Goal: Task Accomplishment & Management: Complete application form

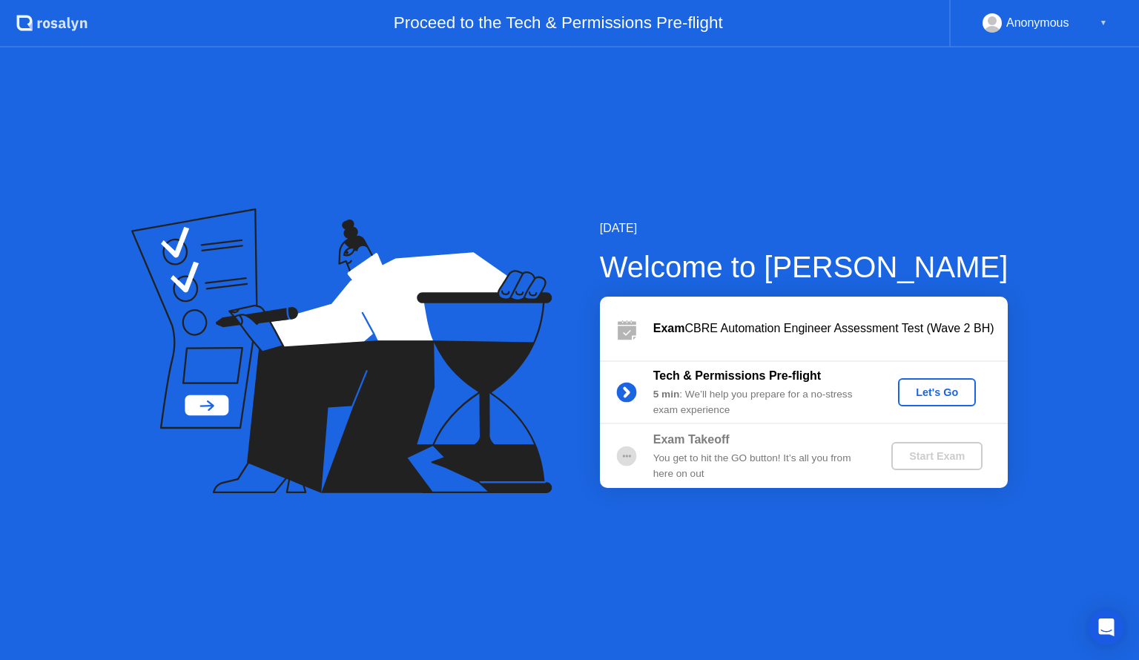
click at [937, 389] on div "Let's Go" at bounding box center [937, 392] width 66 height 12
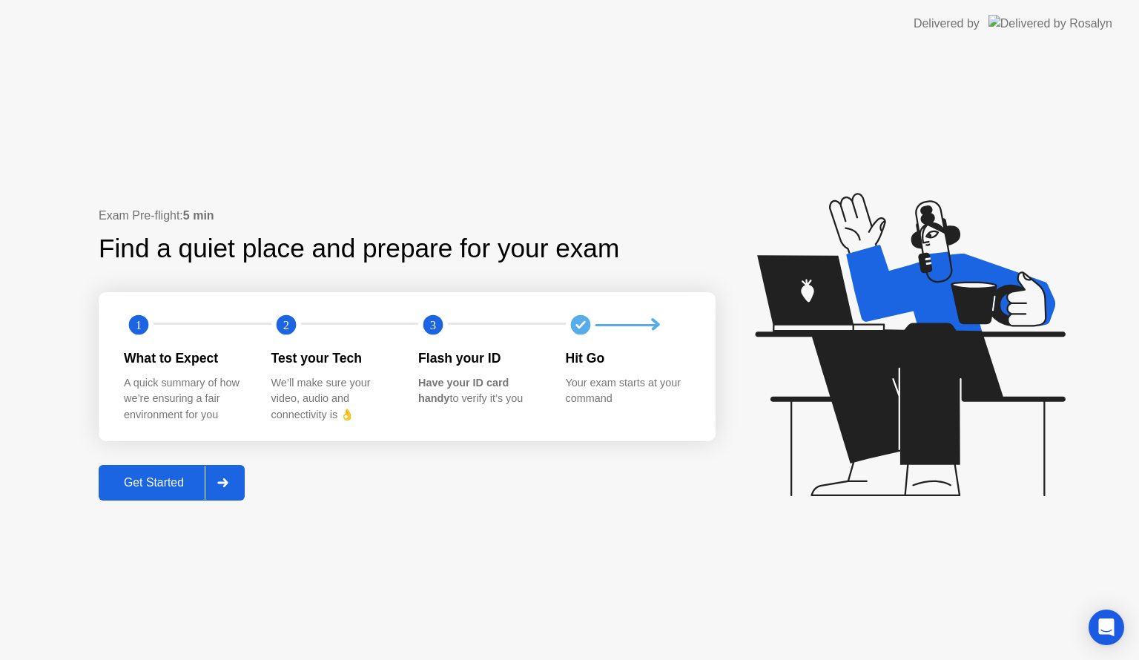
click at [178, 480] on div "Get Started" at bounding box center [154, 482] width 102 height 13
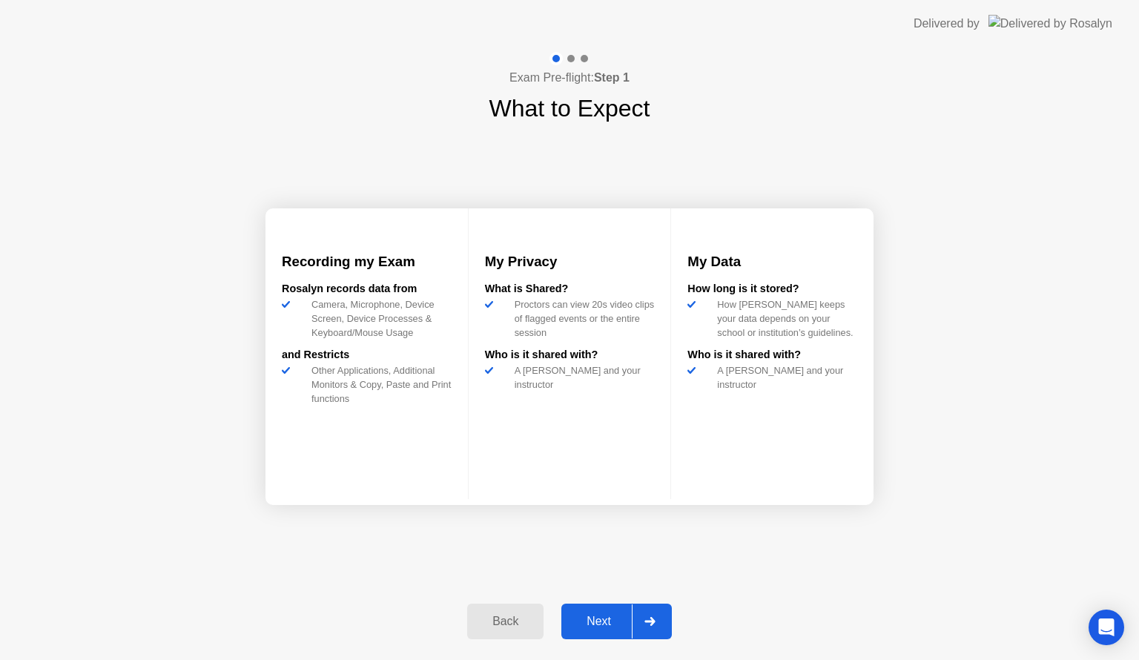
click at [571, 619] on div "Next" at bounding box center [599, 621] width 66 height 13
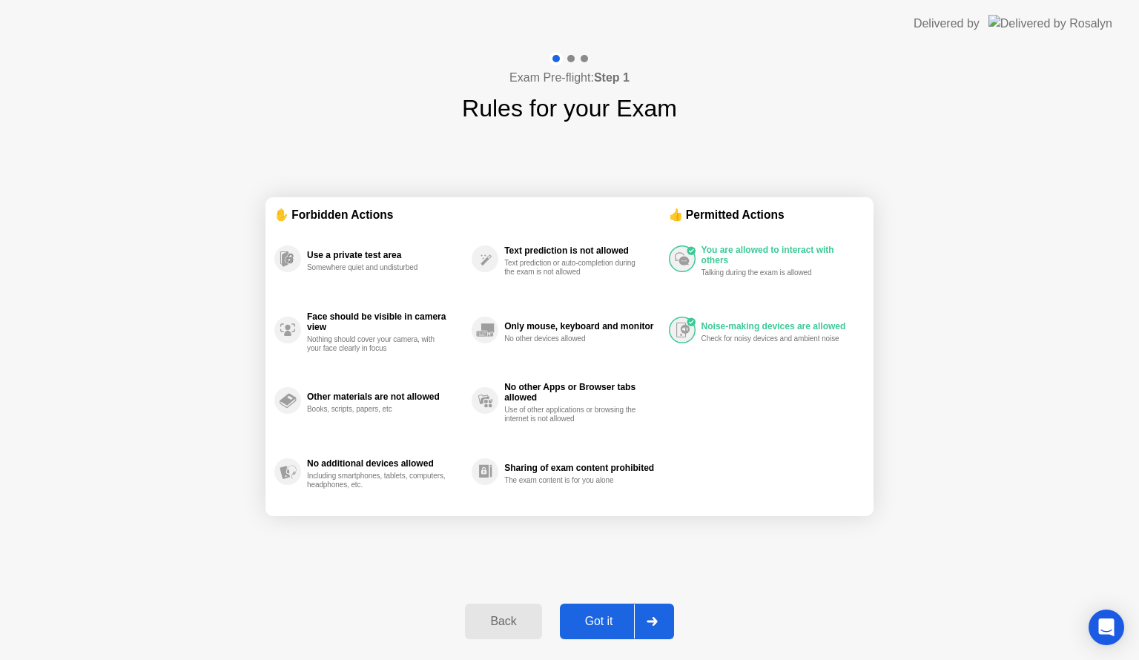
click at [585, 620] on div "Got it" at bounding box center [599, 621] width 70 height 13
select select "**********"
select select "*******"
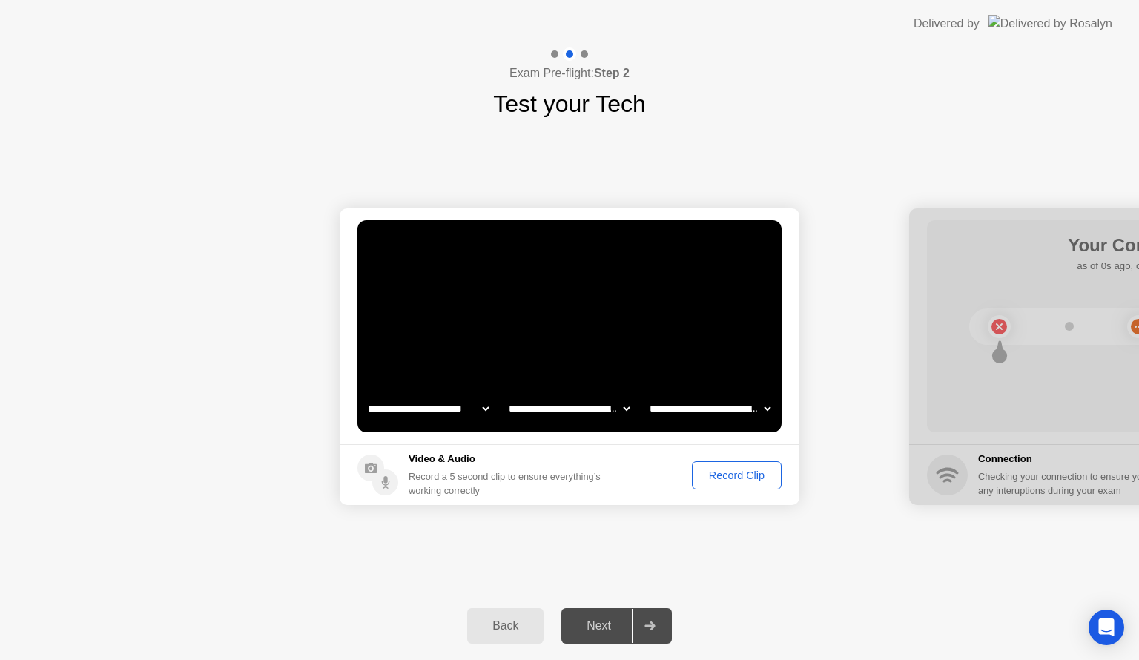
click at [607, 625] on div "Next" at bounding box center [599, 625] width 66 height 13
click at [647, 625] on icon at bounding box center [650, 626] width 10 height 9
click at [712, 480] on div "Record Clip" at bounding box center [736, 475] width 79 height 12
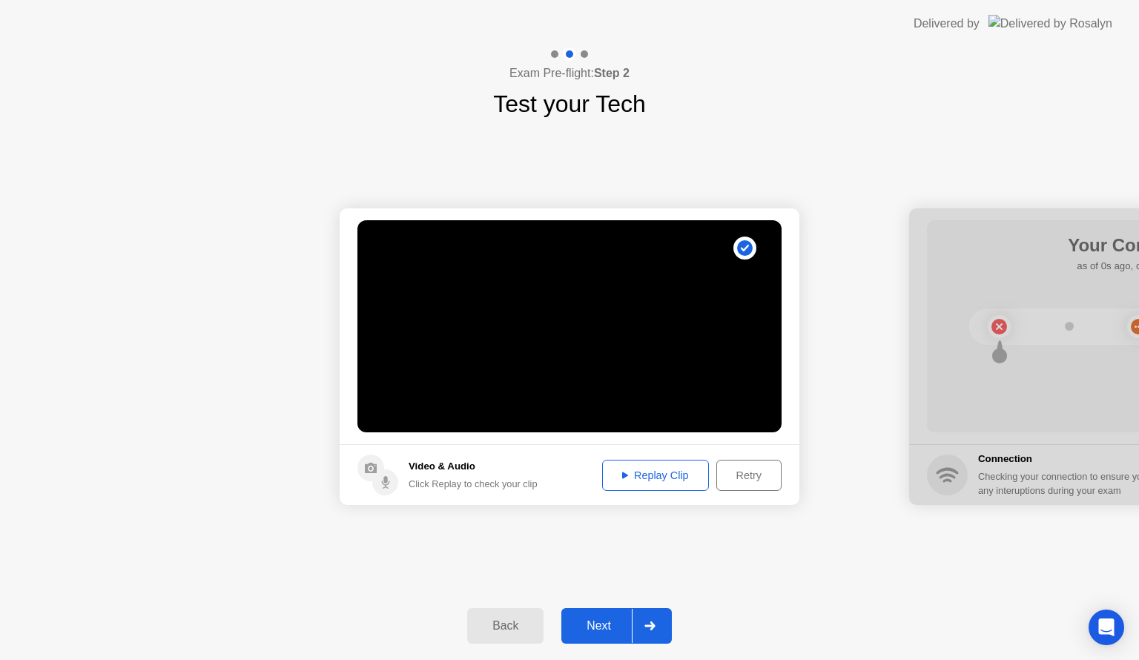
click at [652, 622] on icon at bounding box center [650, 626] width 11 height 9
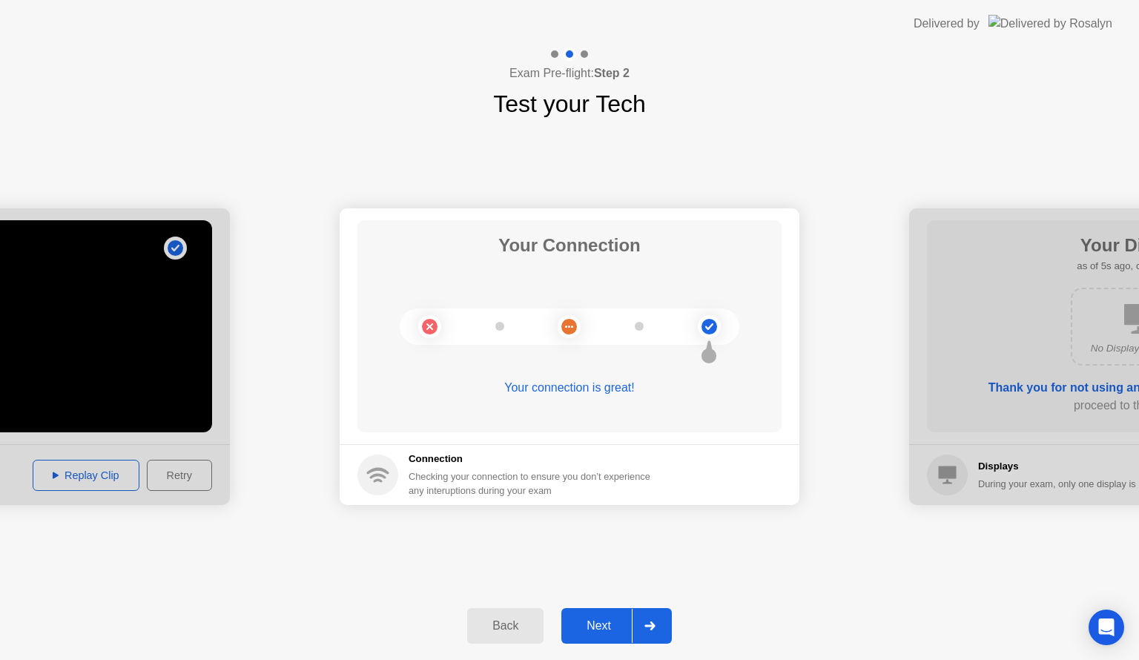
click at [623, 616] on button "Next" at bounding box center [616, 626] width 111 height 36
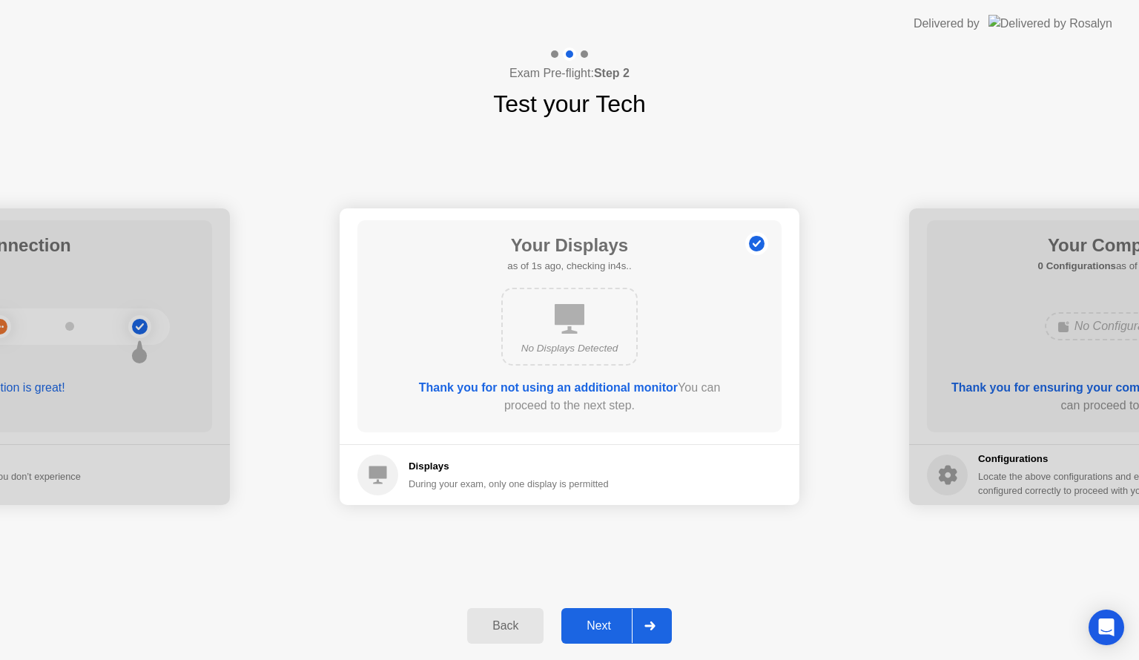
click at [623, 616] on button "Next" at bounding box center [616, 626] width 111 height 36
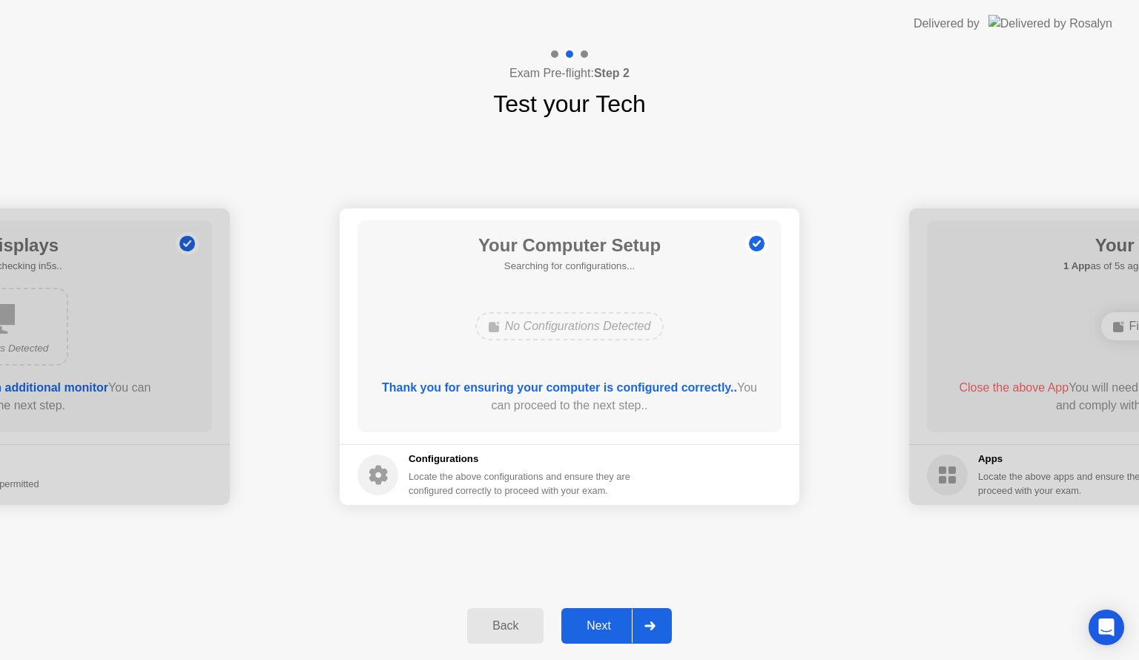
click at [623, 616] on button "Next" at bounding box center [616, 626] width 111 height 36
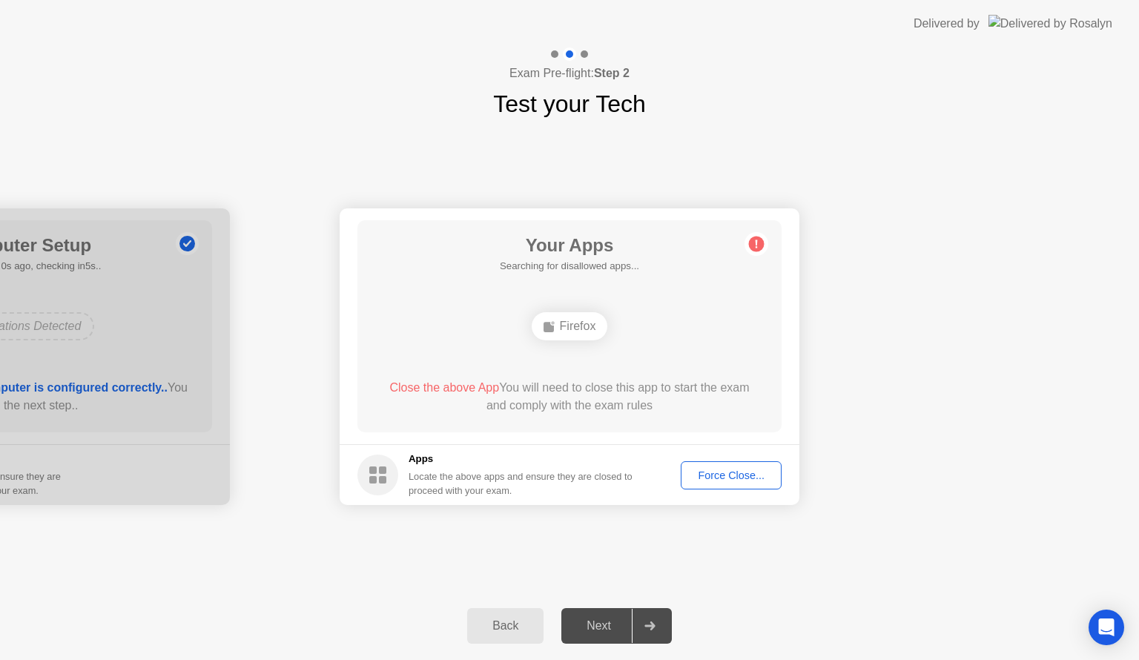
click at [715, 463] on button "Force Close..." at bounding box center [731, 475] width 101 height 28
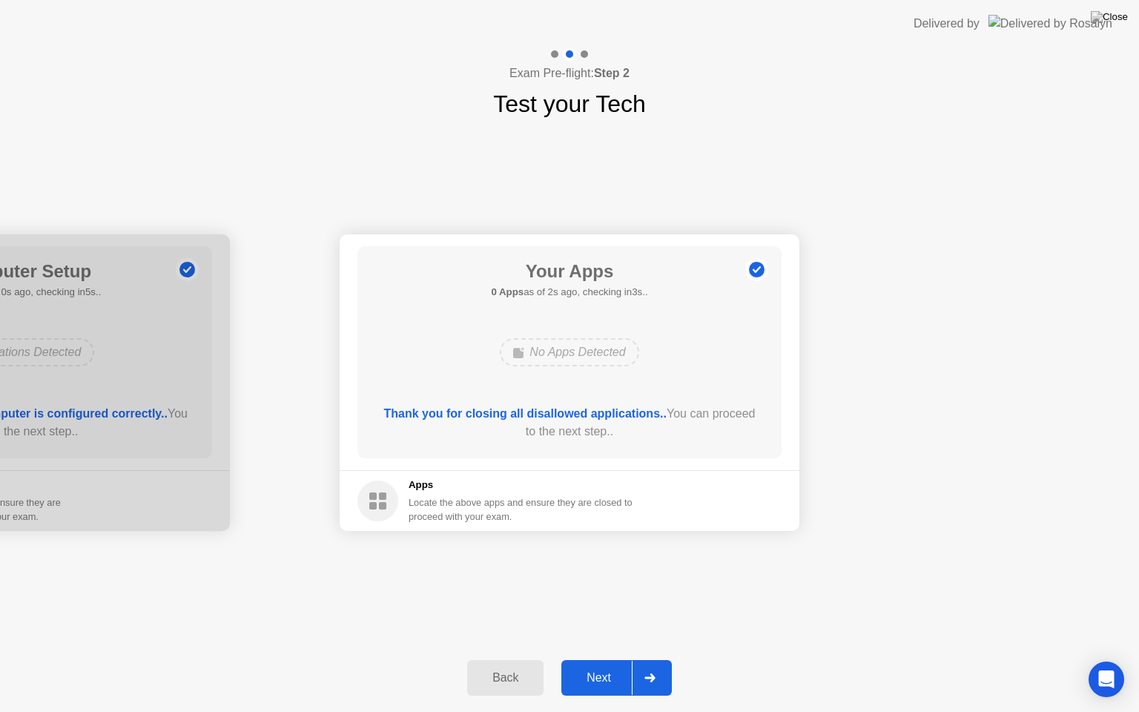
click at [605, 659] on button "Next" at bounding box center [616, 678] width 111 height 36
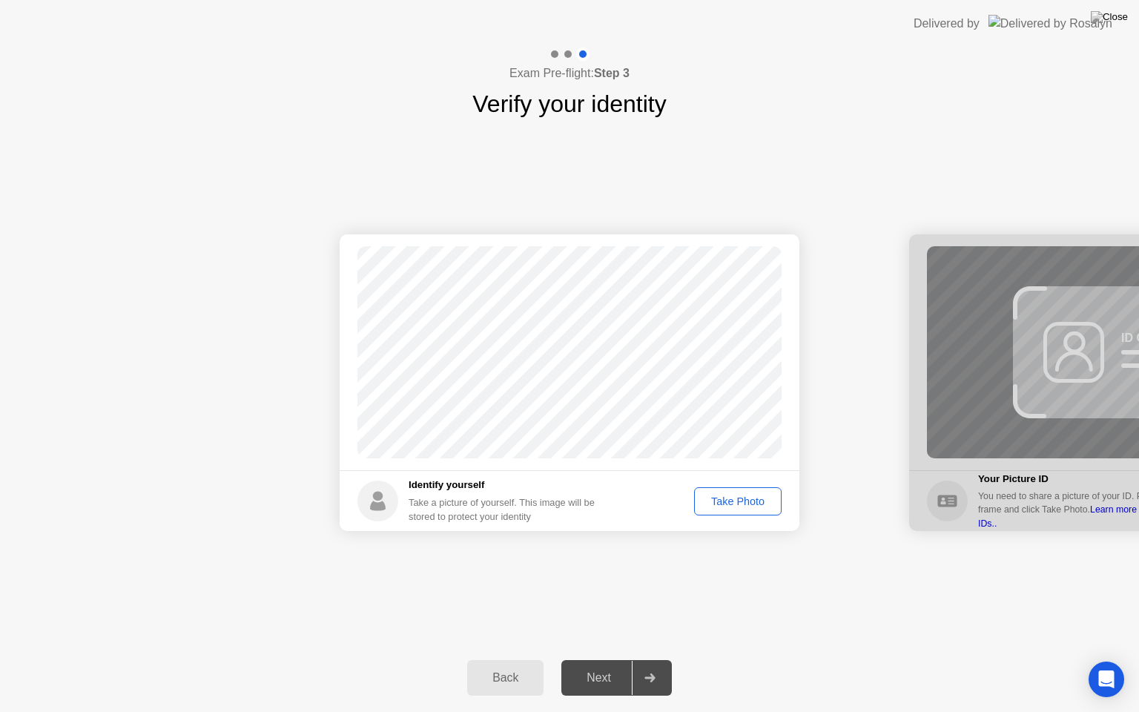
click at [729, 501] on div "Take Photo" at bounding box center [737, 501] width 77 height 12
click at [603, 659] on div "Next" at bounding box center [599, 677] width 66 height 13
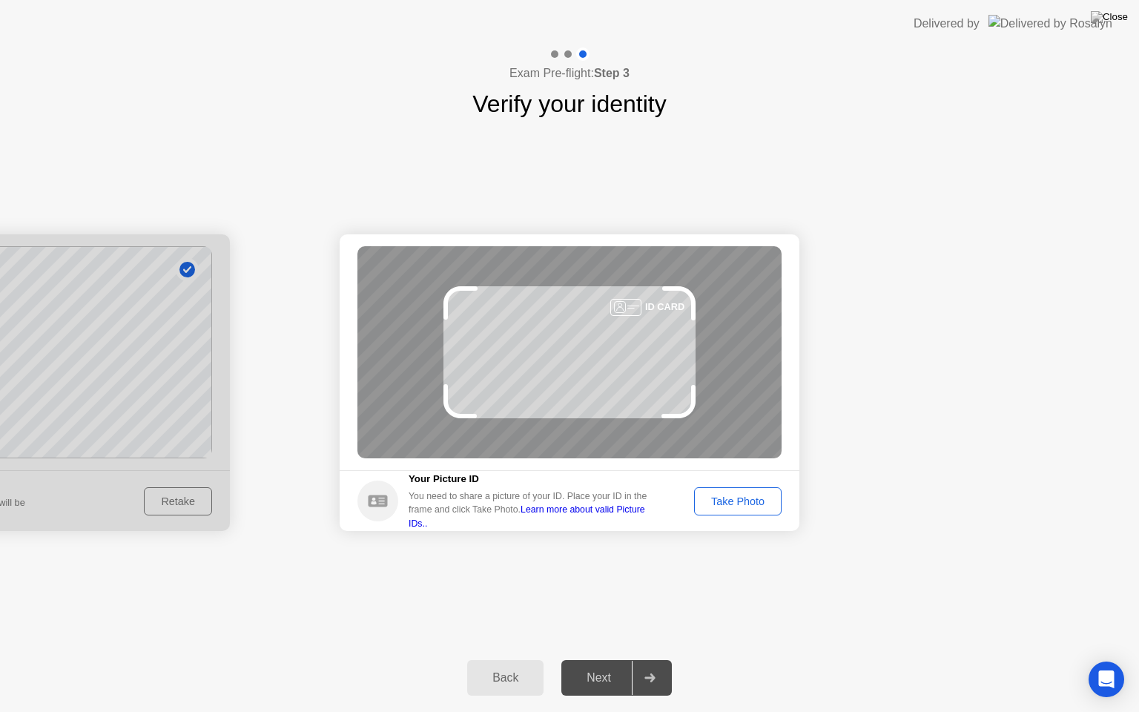
click at [741, 504] on div "Take Photo" at bounding box center [737, 501] width 77 height 12
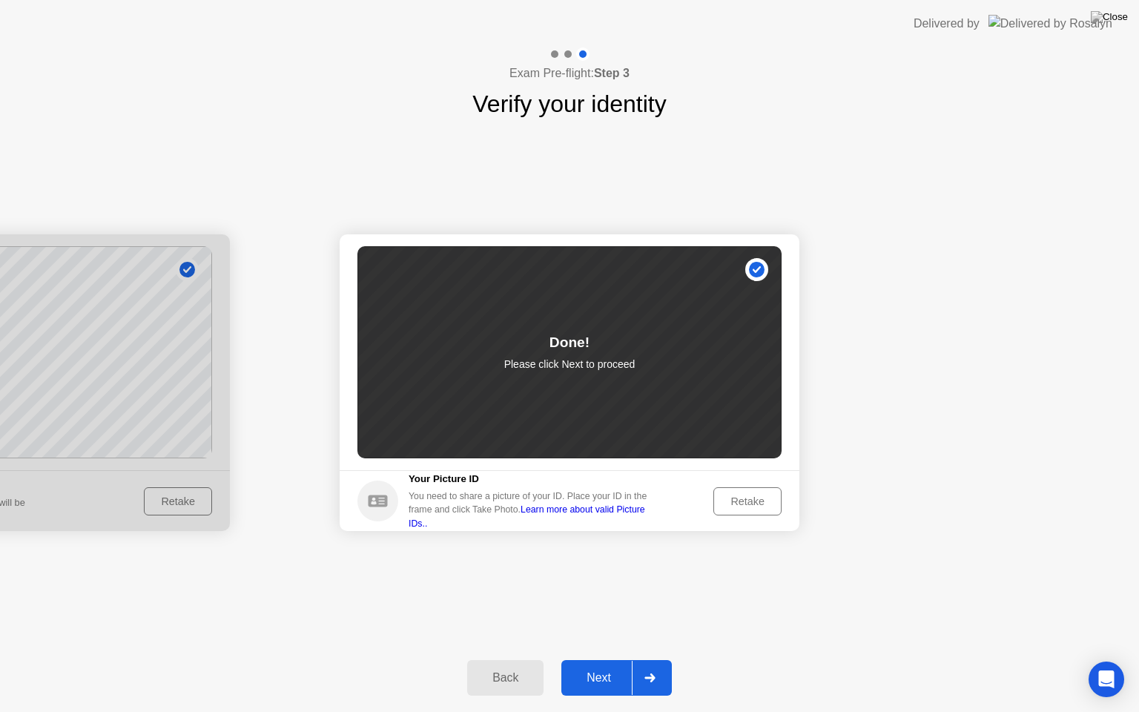
click at [599, 659] on div "Next" at bounding box center [599, 677] width 66 height 13
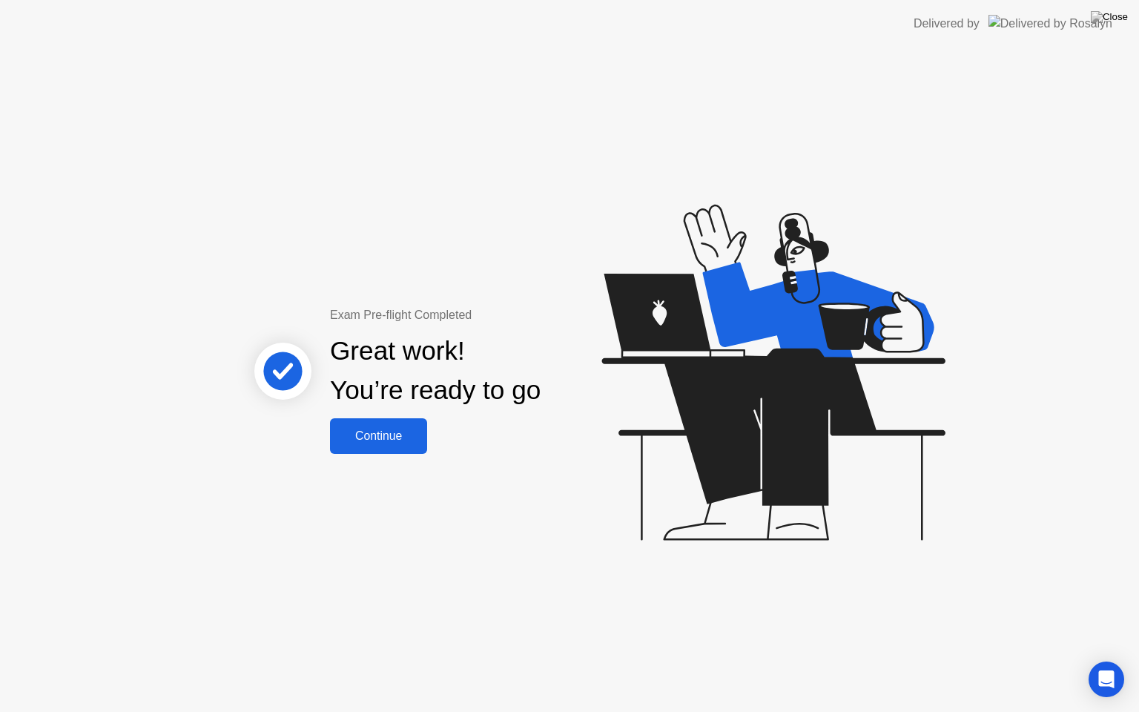
click at [368, 429] on div "Continue" at bounding box center [379, 435] width 88 height 13
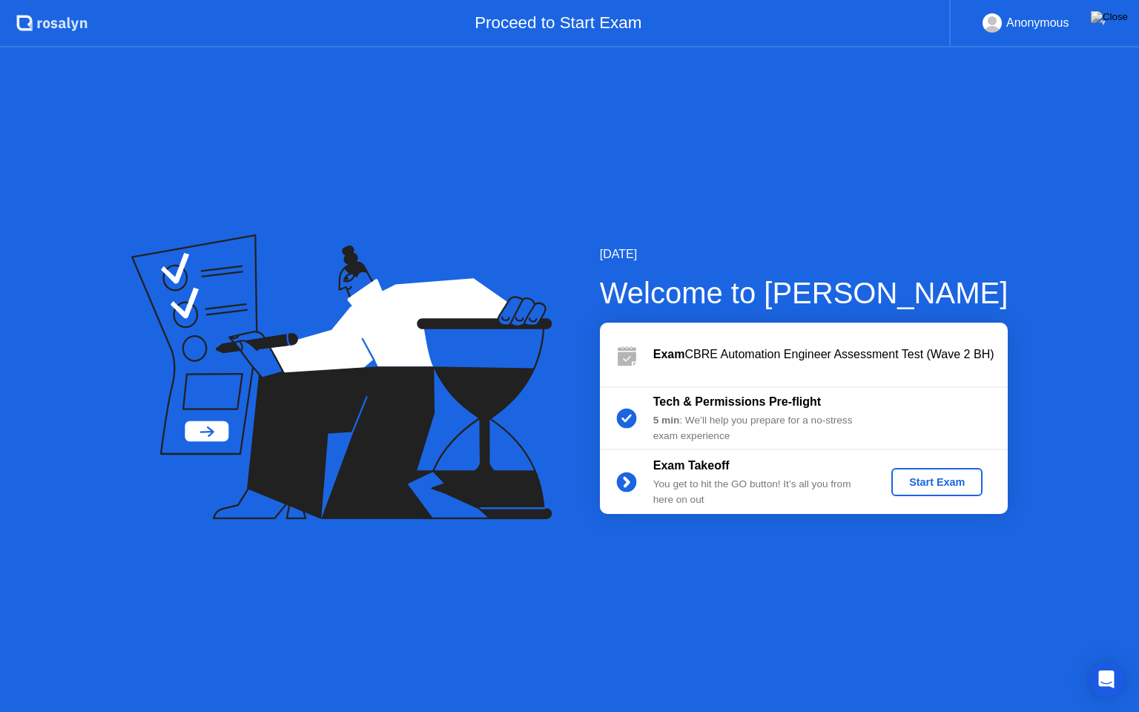
click at [890, 479] on div "Start Exam" at bounding box center [937, 482] width 141 height 28
click at [917, 481] on div "Start Exam" at bounding box center [936, 482] width 79 height 12
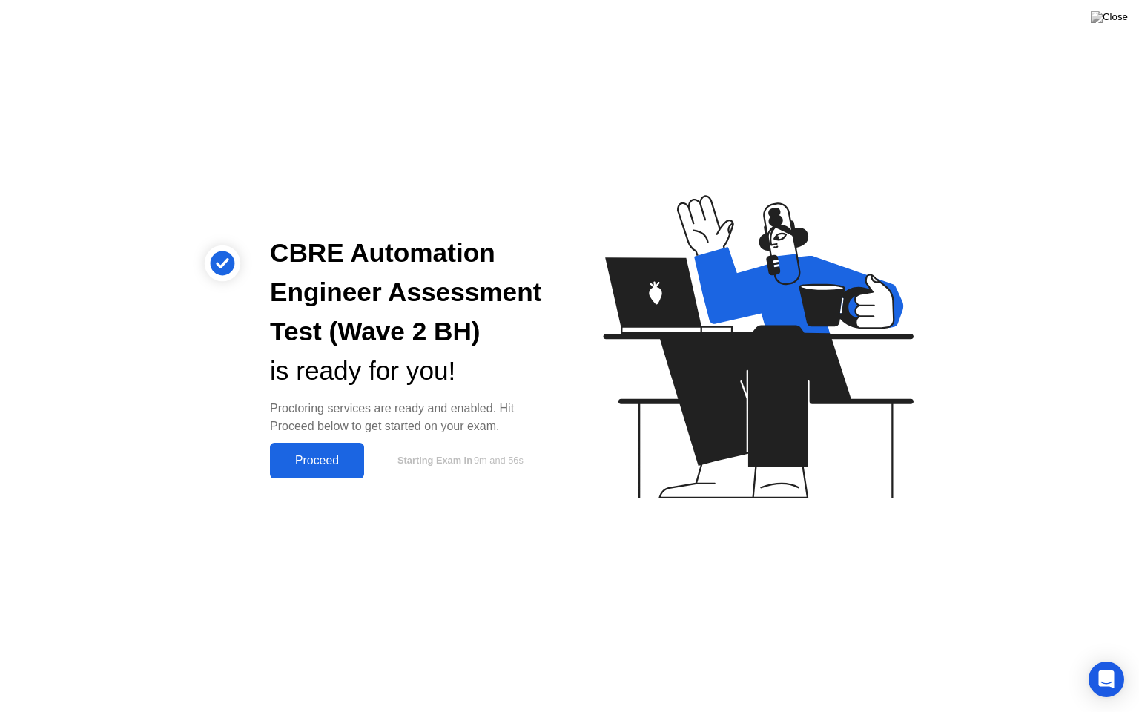
click at [333, 467] on div "Proceed" at bounding box center [316, 460] width 85 height 13
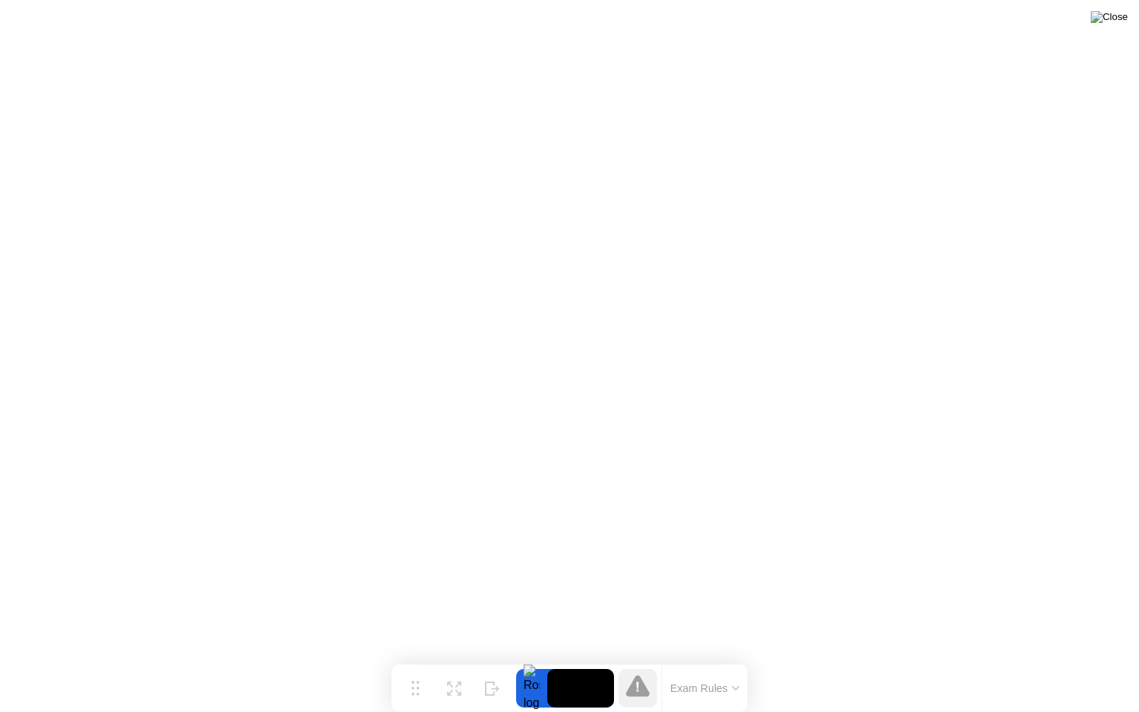
click at [1118, 15] on img at bounding box center [1109, 17] width 37 height 12
